Goal: Unclear: Unclear

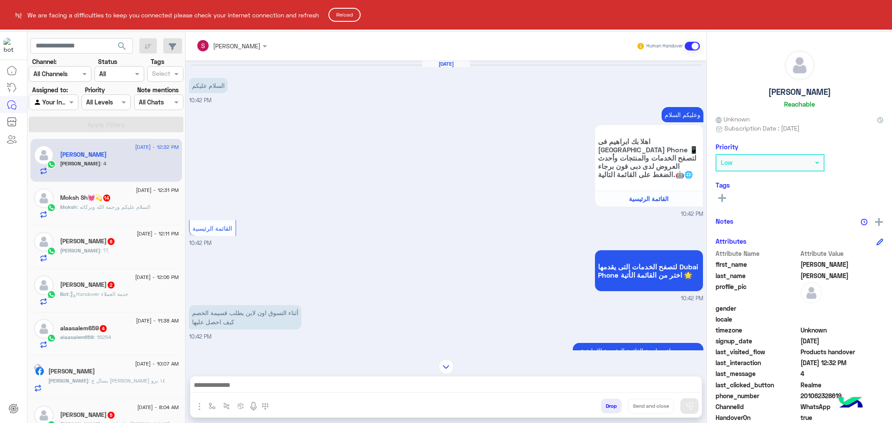
scroll to position [55, 0]
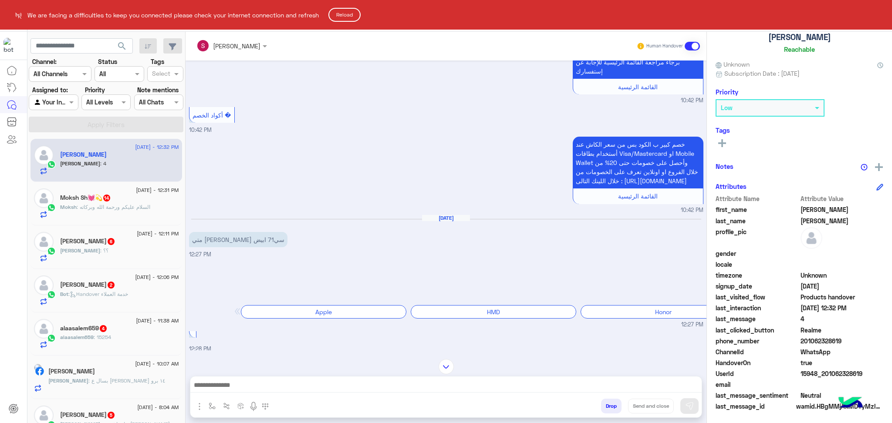
click at [342, 19] on button "Reload" at bounding box center [344, 15] width 32 height 14
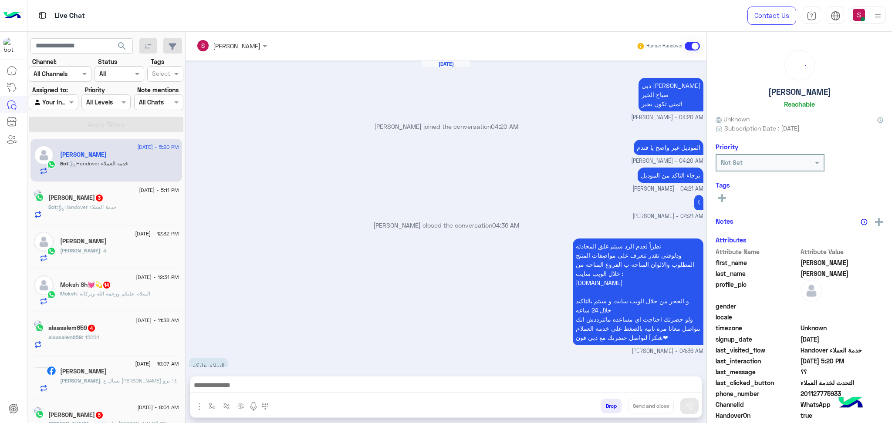
scroll to position [567, 0]
